Goal: Check status: Check status

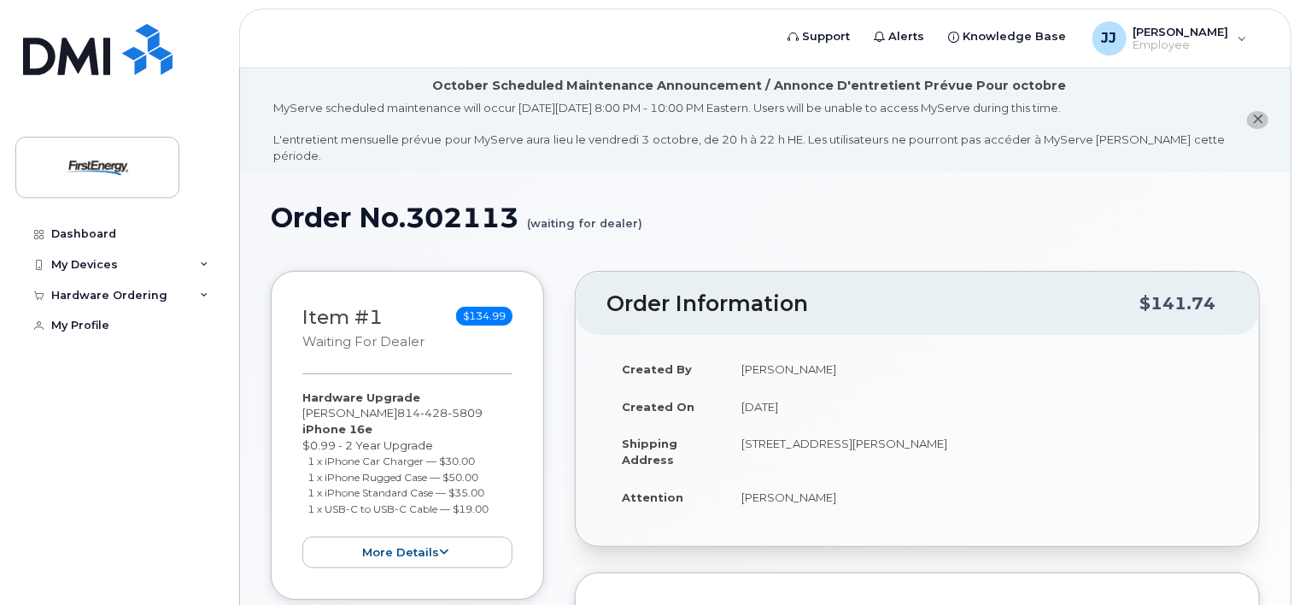
click at [1260, 116] on icon "close notification" at bounding box center [1258, 119] width 11 height 11
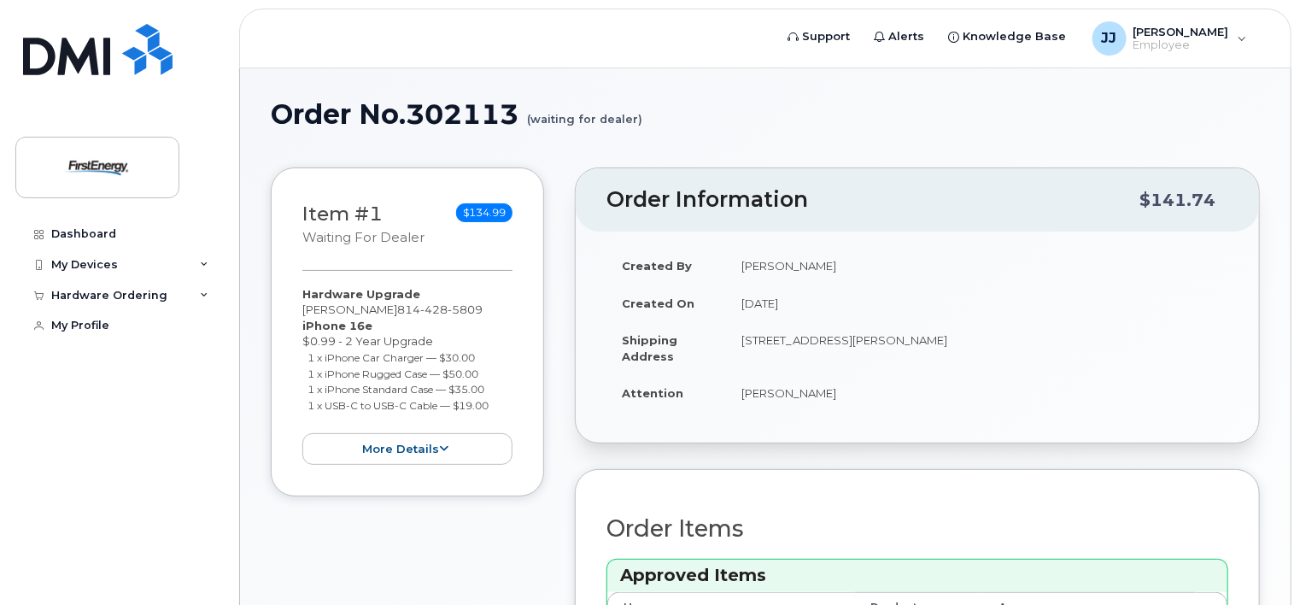
drag, startPoint x: 1300, startPoint y: 209, endPoint x: 1307, endPoint y: 244, distance: 35.0
click at [1300, 244] on html "Support Alerts Knowledge Base JJ Johnson, Jason Employee English Français Sign …" at bounding box center [650, 523] width 1300 height 1047
click at [401, 441] on button "more details" at bounding box center [407, 449] width 210 height 32
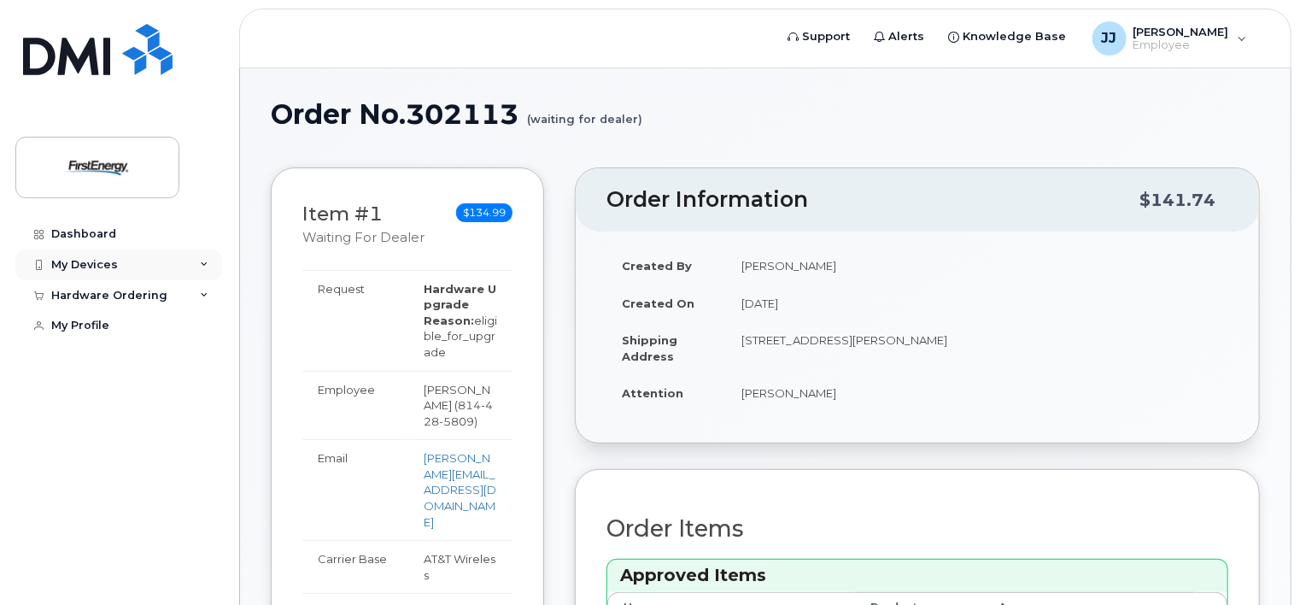
click at [167, 265] on div "My Devices" at bounding box center [118, 264] width 207 height 31
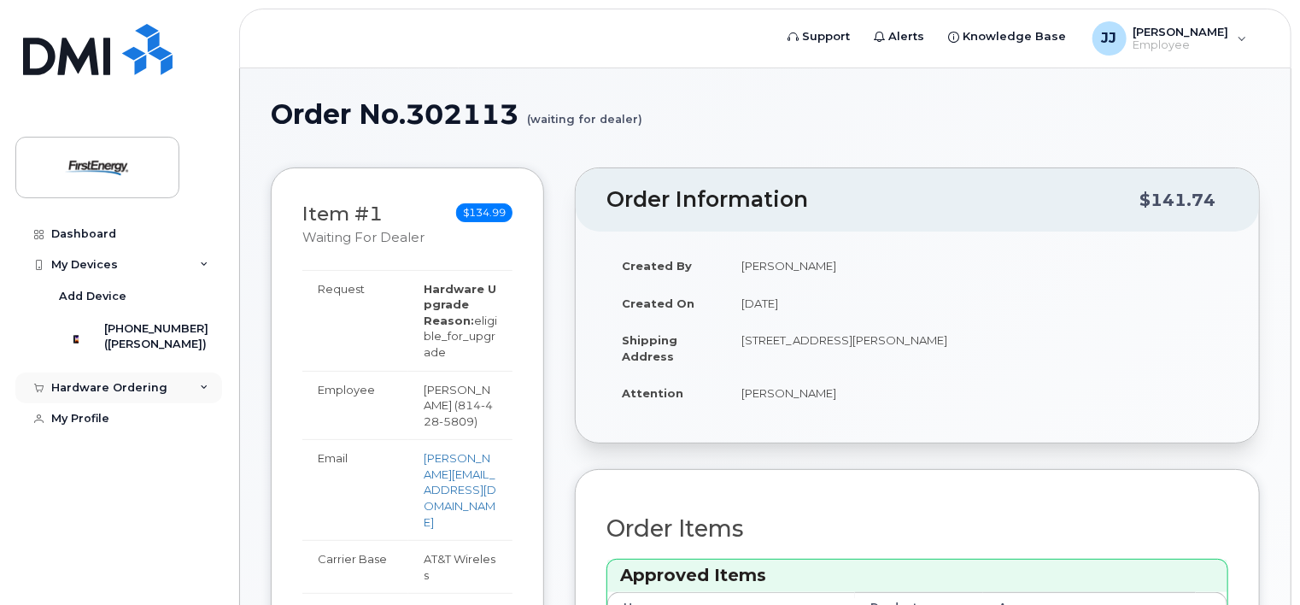
click at [148, 395] on div "Hardware Ordering" at bounding box center [109, 388] width 116 height 14
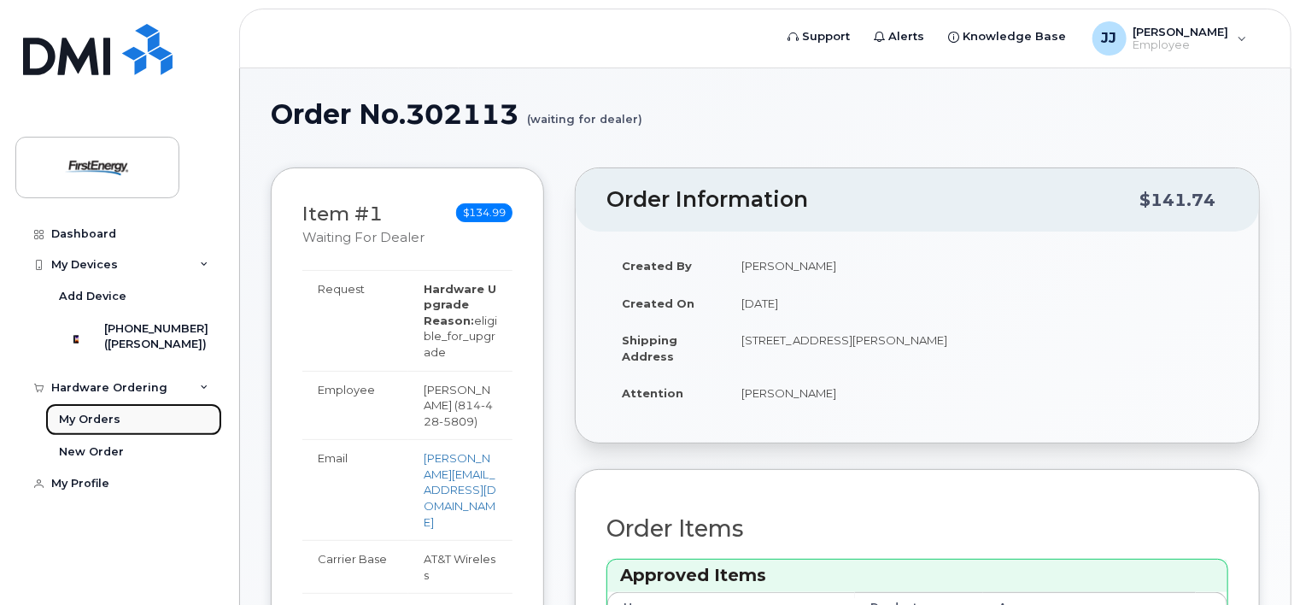
click at [81, 426] on div "My Orders" at bounding box center [90, 419] width 62 height 15
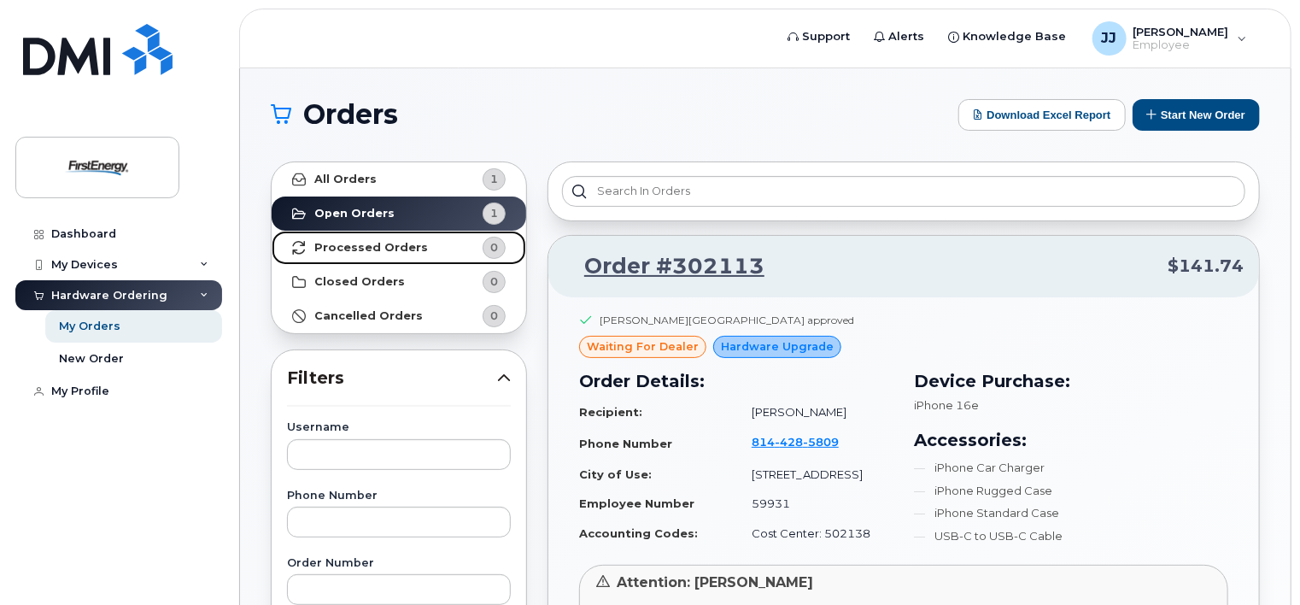
click at [391, 248] on strong "Processed Orders" at bounding box center [371, 248] width 114 height 14
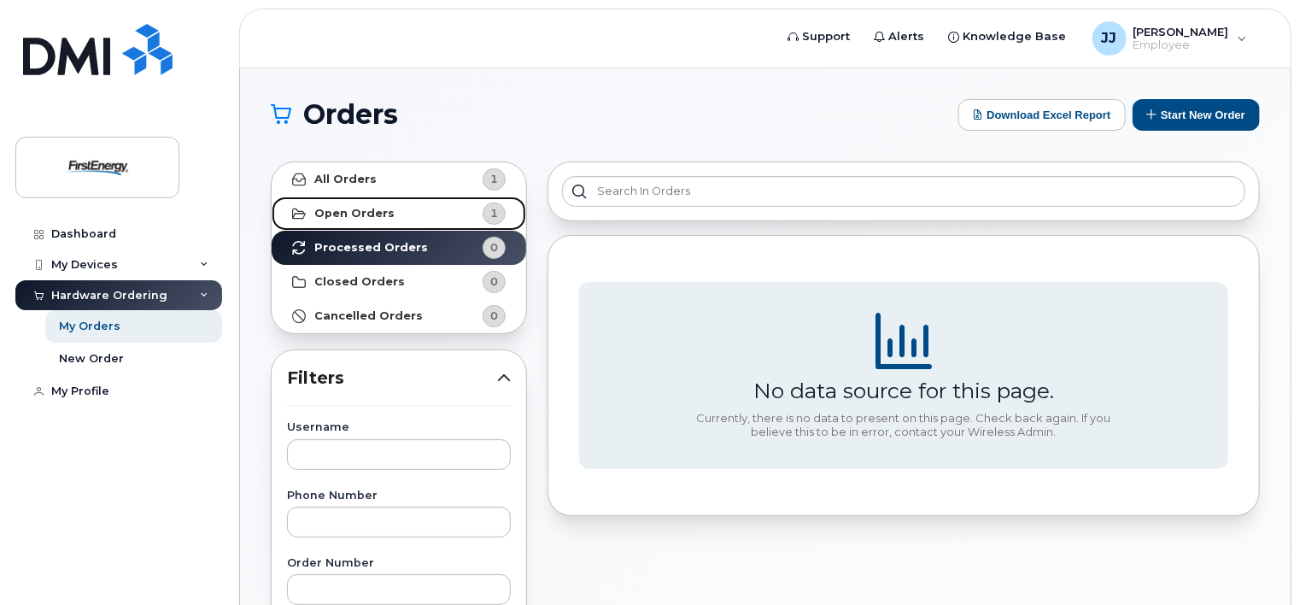
click at [389, 216] on link "Open Orders 1" at bounding box center [399, 214] width 255 height 34
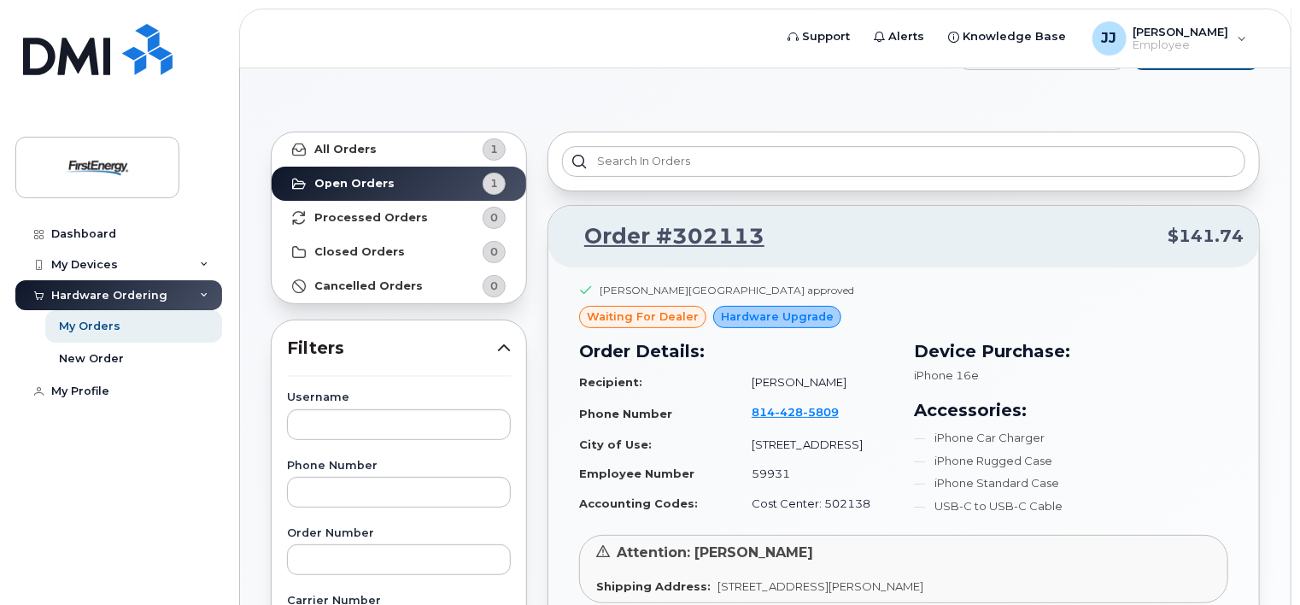
scroll to position [63, 0]
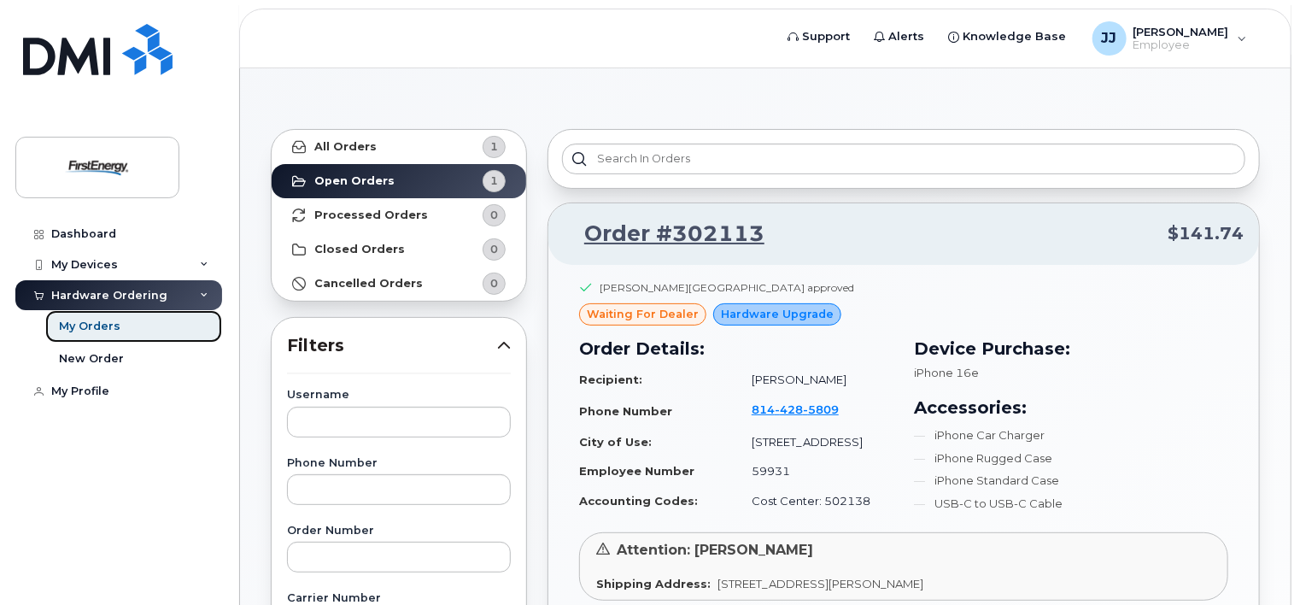
click at [97, 322] on div "My Orders" at bounding box center [90, 326] width 62 height 15
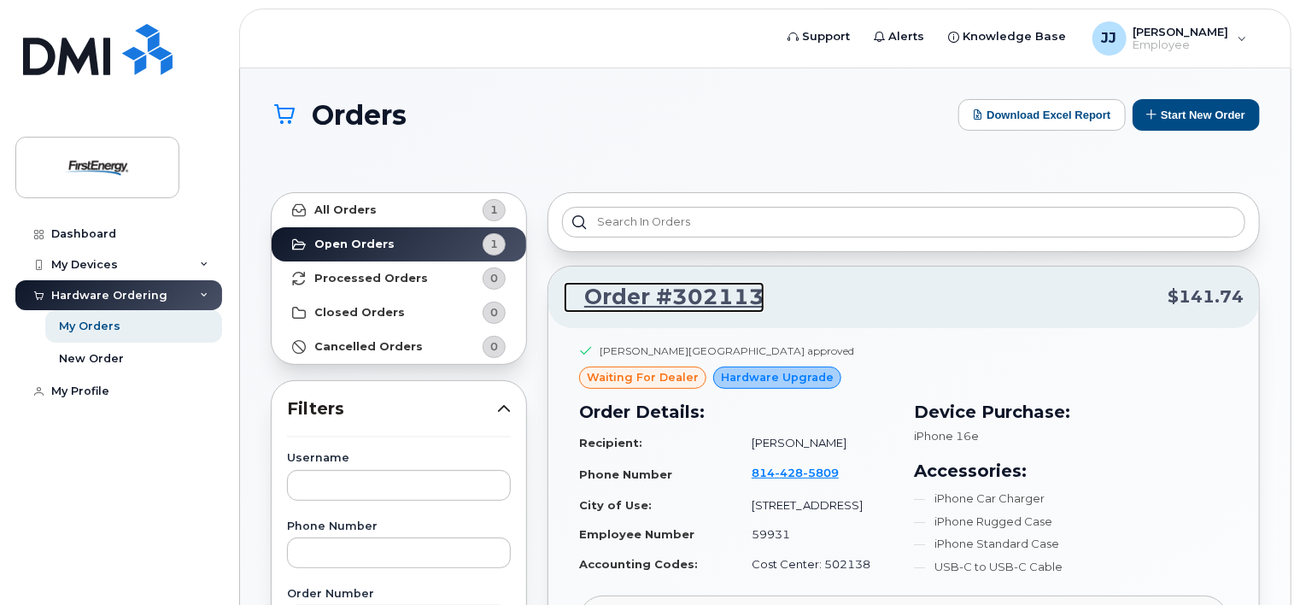
click at [625, 293] on link "Order #302113" at bounding box center [664, 297] width 201 height 31
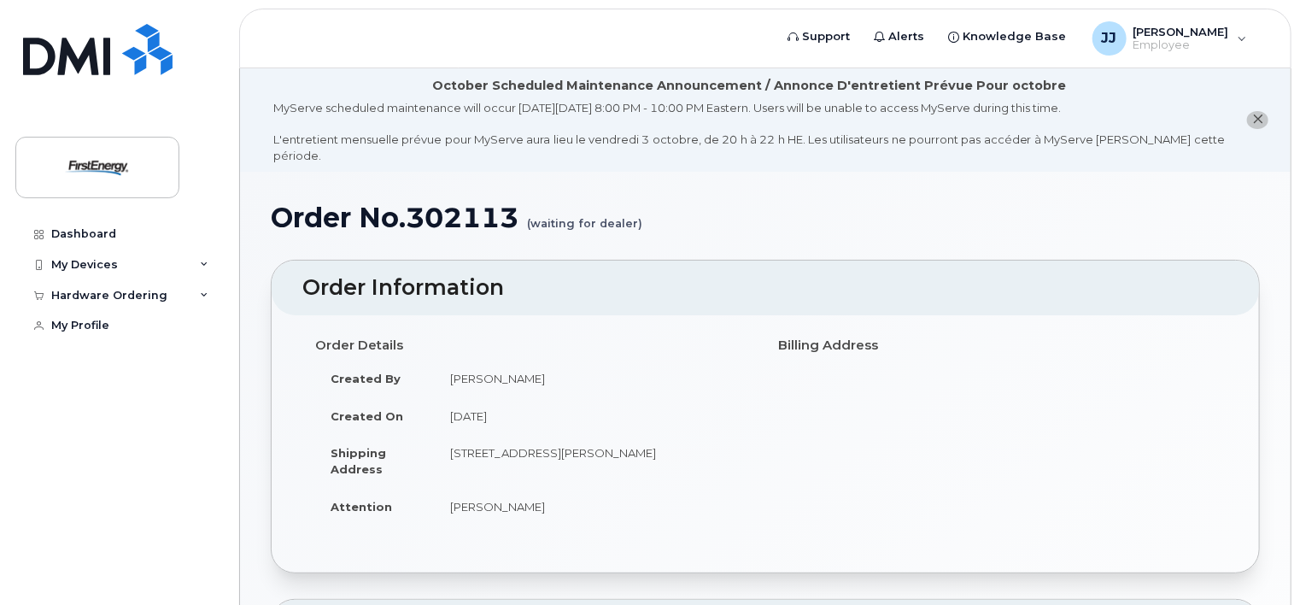
click at [1256, 114] on icon "close notification" at bounding box center [1258, 119] width 11 height 11
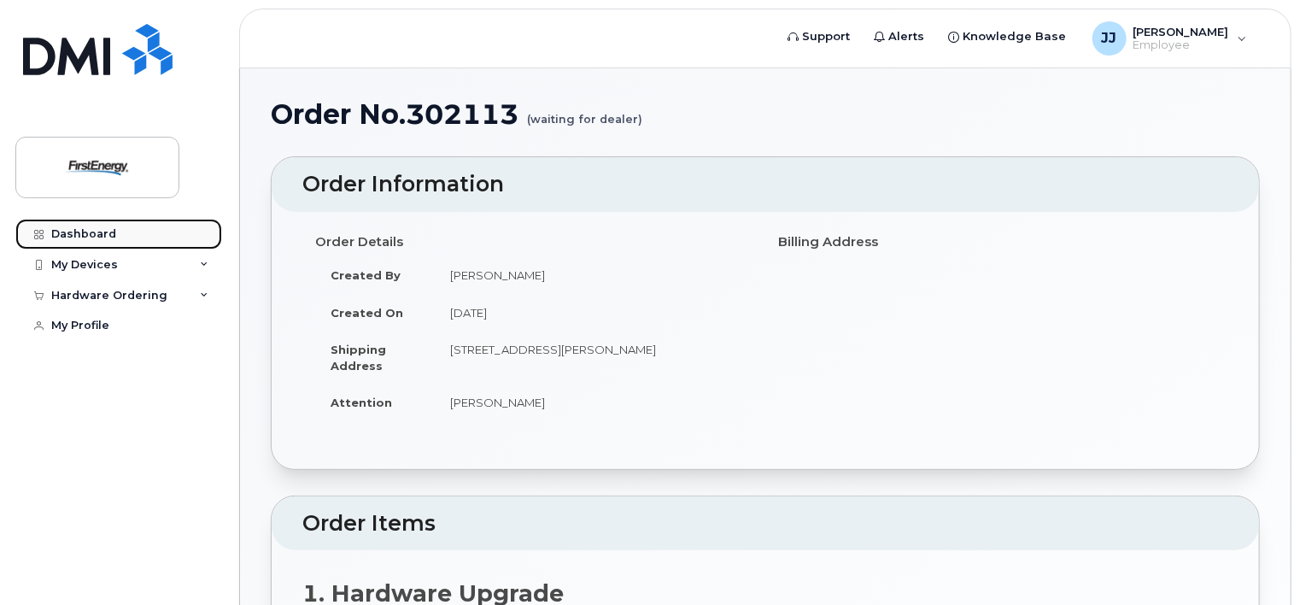
click at [81, 230] on div "Dashboard" at bounding box center [83, 234] width 65 height 14
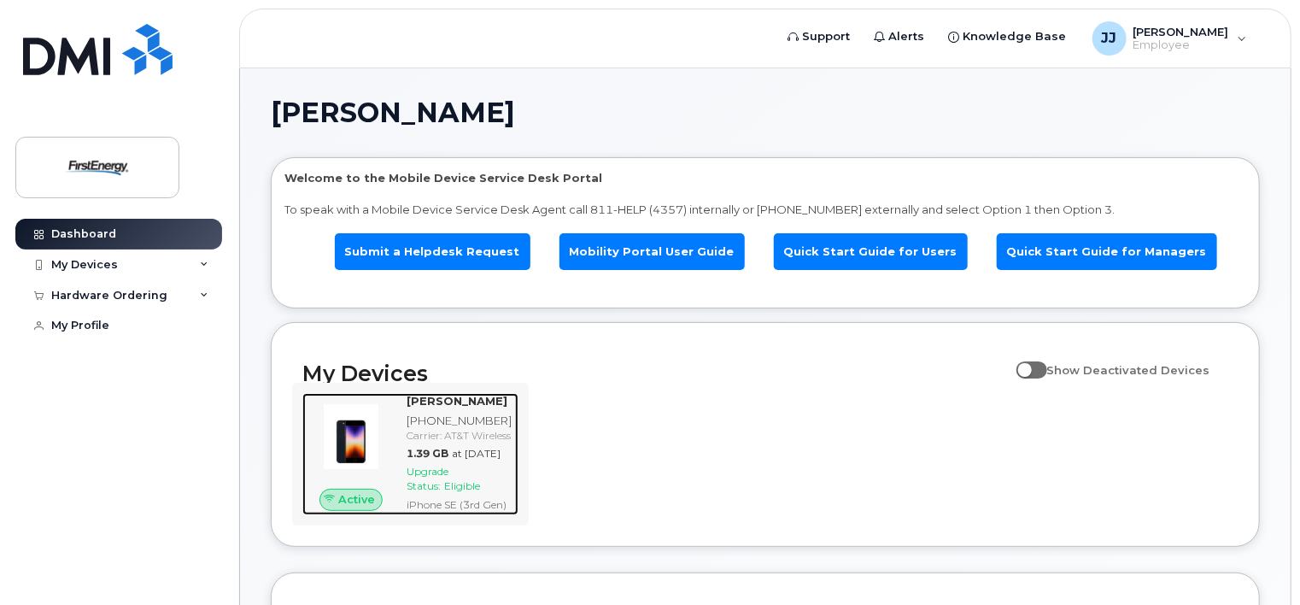
click at [468, 492] on span "Eligible" at bounding box center [462, 485] width 36 height 13
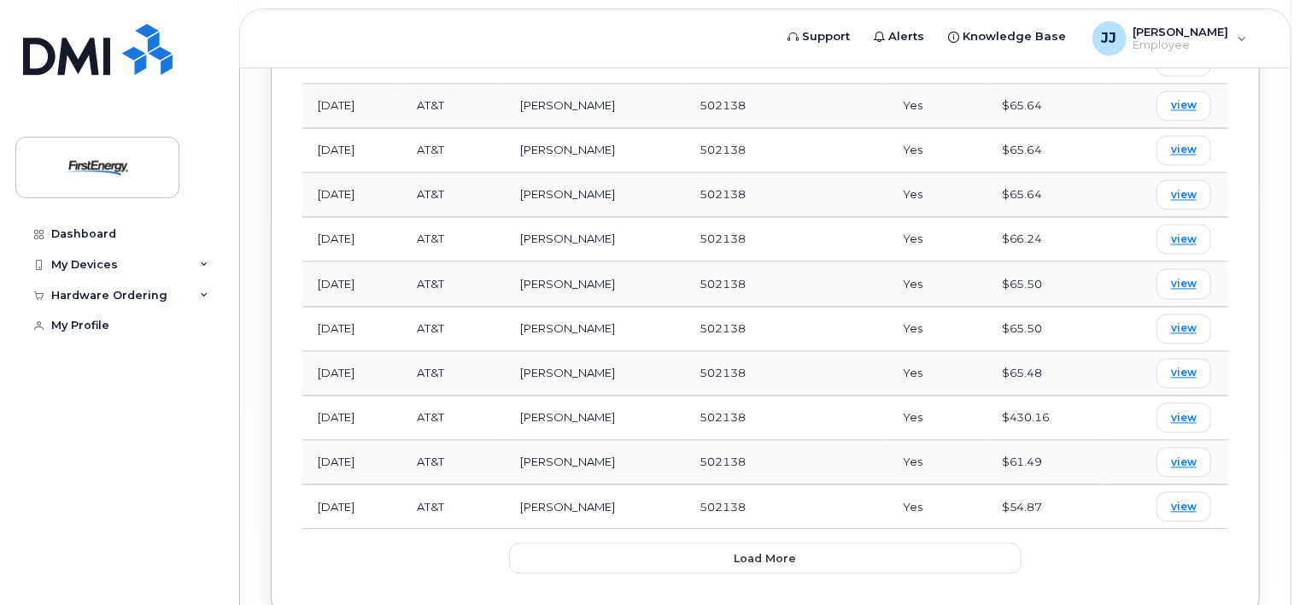
scroll to position [1565, 0]
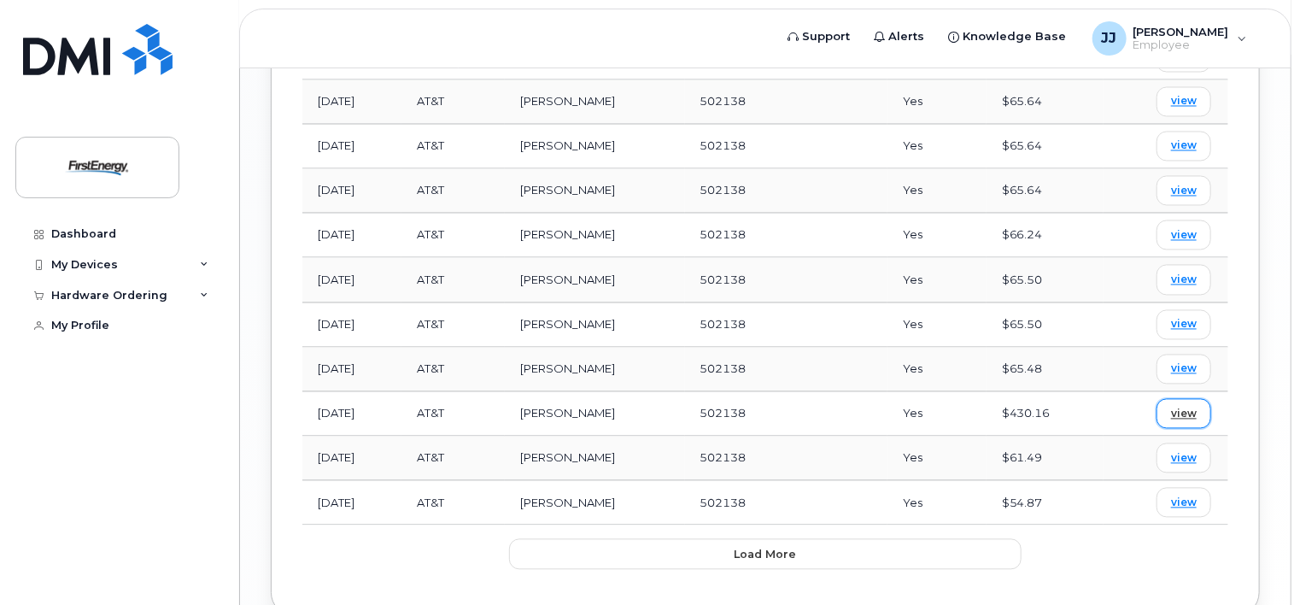
click at [1180, 407] on span "view" at bounding box center [1184, 414] width 26 height 15
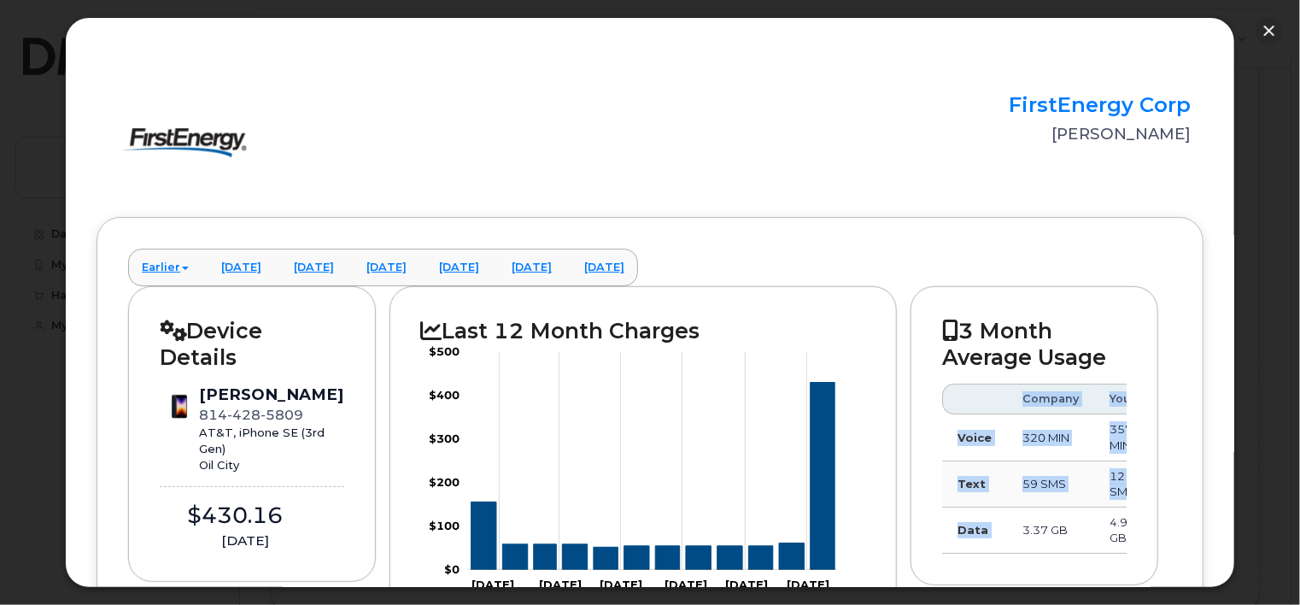
drag, startPoint x: 1013, startPoint y: 550, endPoint x: 1077, endPoint y: 555, distance: 64.2
click at [1077, 554] on div "Company You Voice 320 MIN 357 MIN Text 59 SMS 12 SMS Data 3.37 GB 4.92 GB" at bounding box center [1034, 469] width 184 height 170
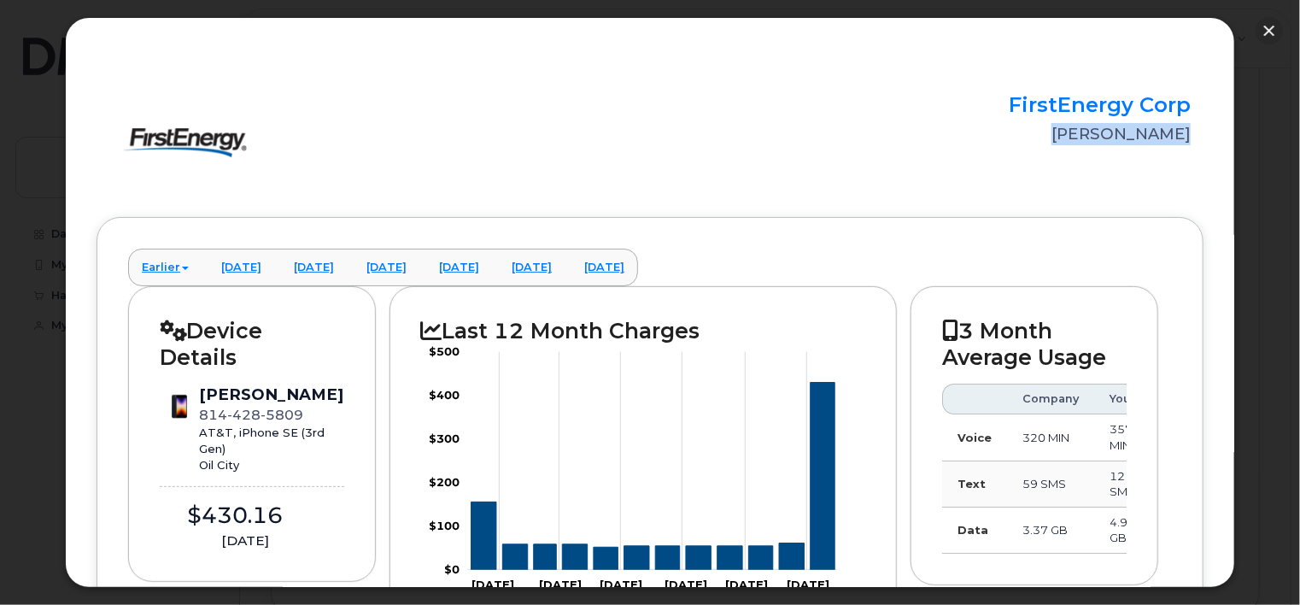
drag, startPoint x: 1229, startPoint y: 92, endPoint x: 1230, endPoint y: 139, distance: 47.0
click at [1230, 139] on div "× FirstEnergy Corp [PERSON_NAME] Earlier [DATE] [DATE] [DATE] [DATE] [DATE] [DA…" at bounding box center [650, 302] width 1171 height 571
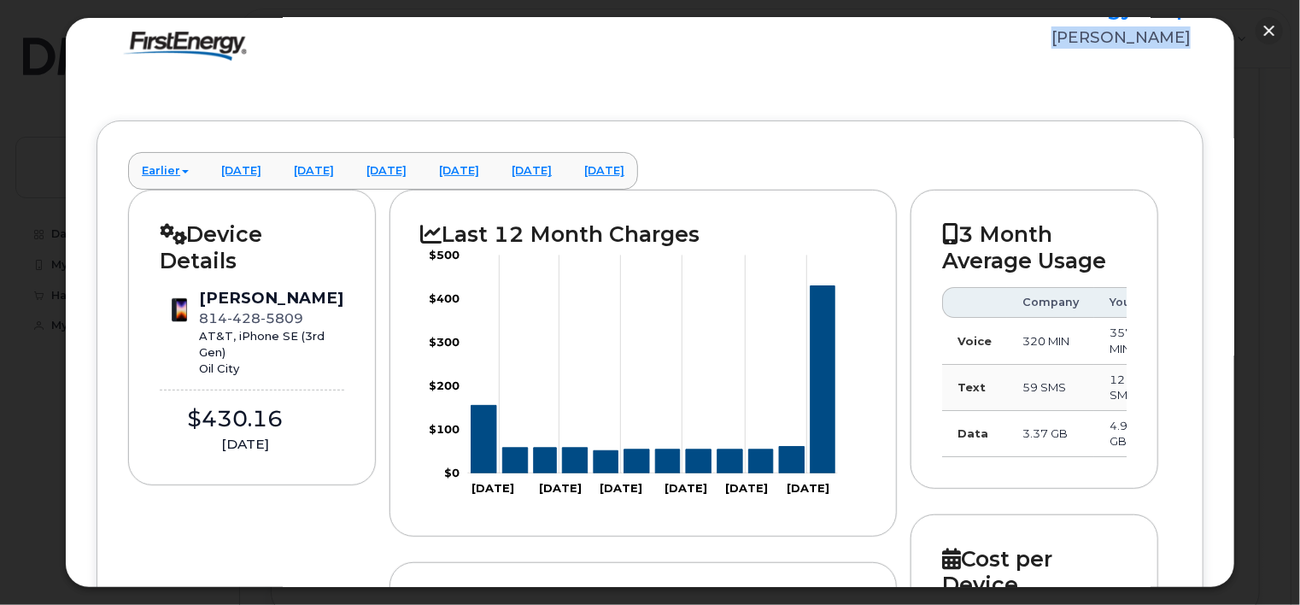
scroll to position [91, 0]
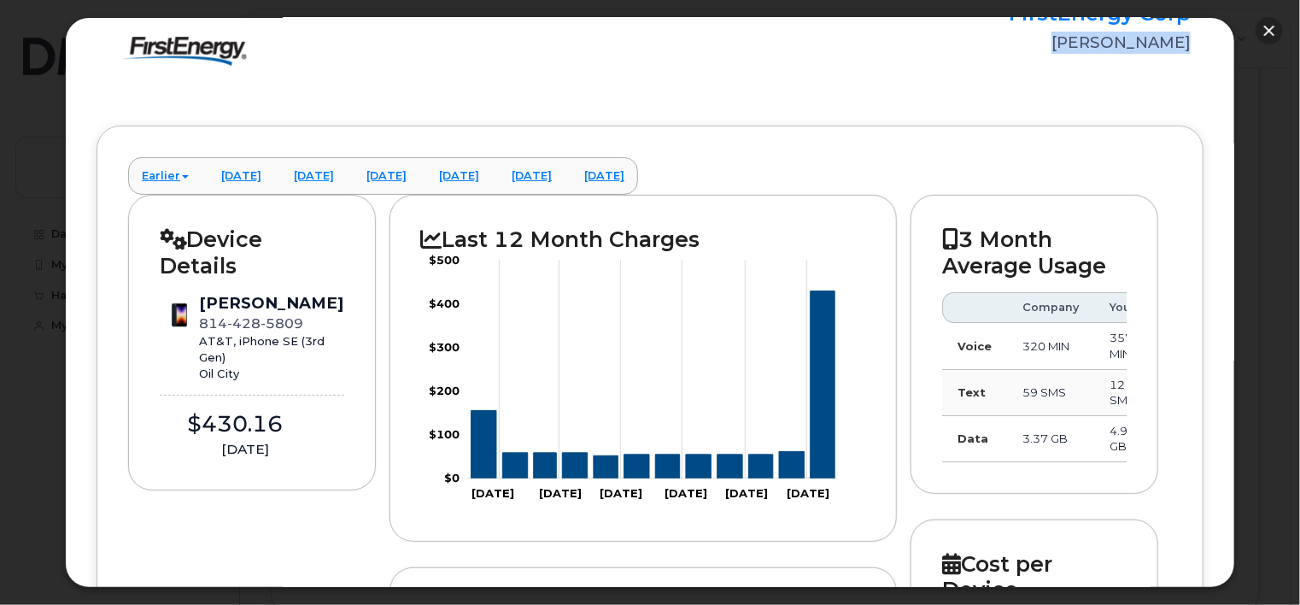
click at [1271, 31] on button "button" at bounding box center [1269, 30] width 27 height 27
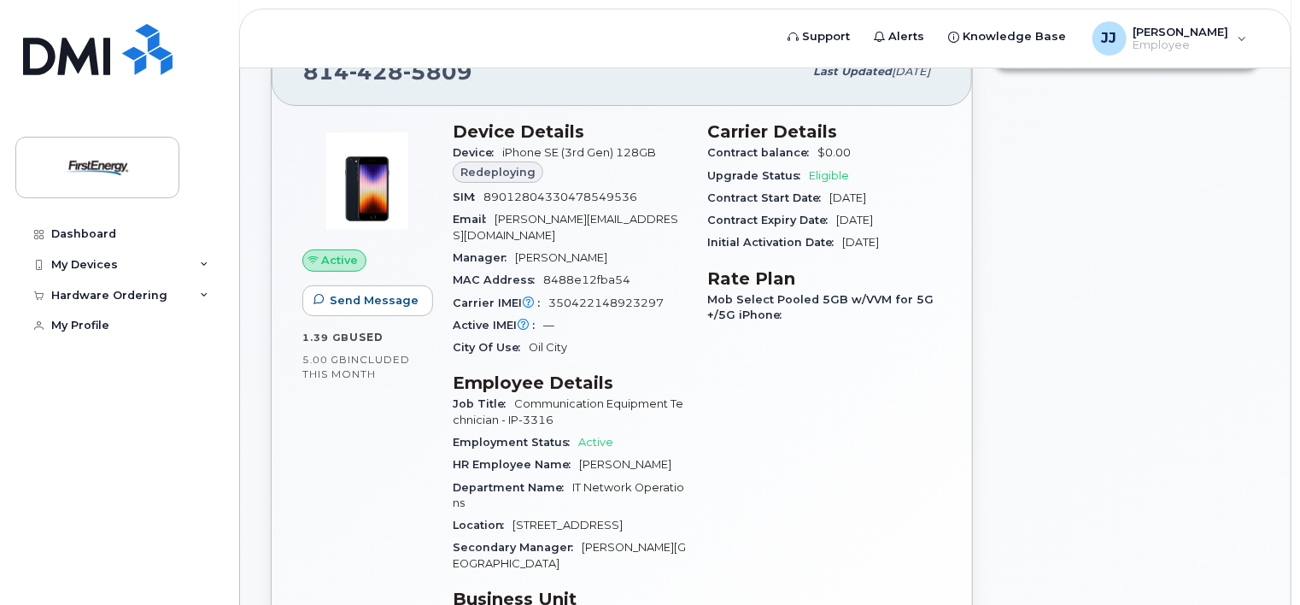
scroll to position [116, 0]
